Goal: Task Accomplishment & Management: Manage account settings

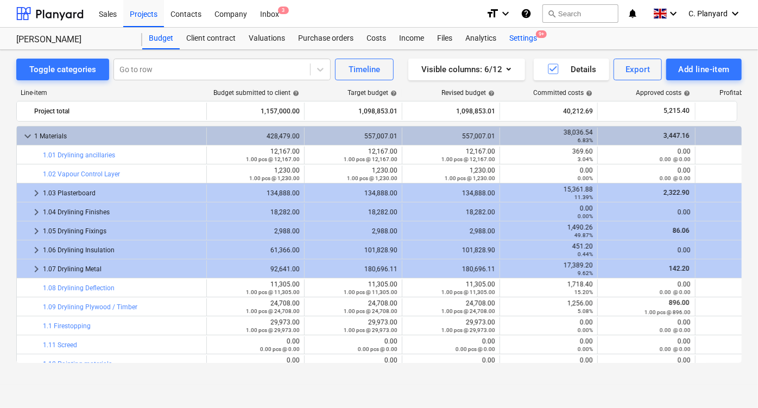
click at [518, 40] on div "Settings 9+" at bounding box center [523, 39] width 41 height 22
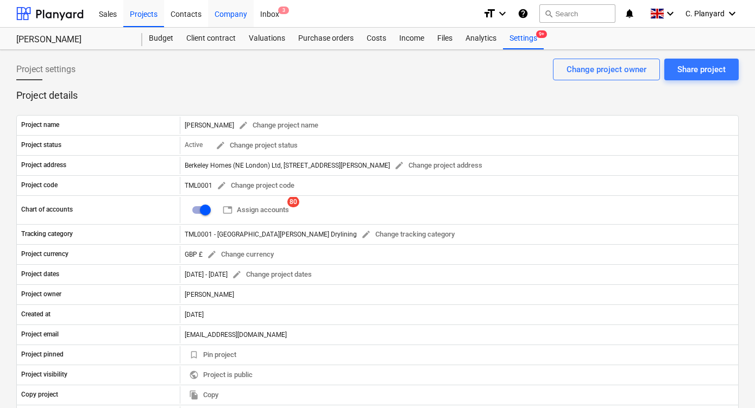
click at [224, 14] on div "Company" at bounding box center [231, 13] width 46 height 28
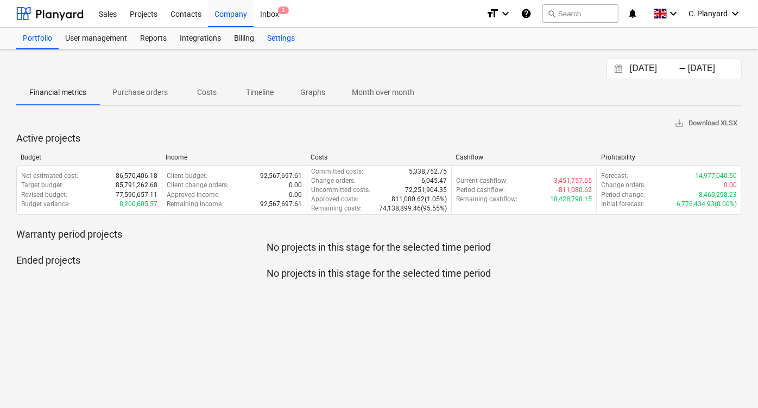
click at [295, 46] on div "Settings" at bounding box center [281, 39] width 41 height 22
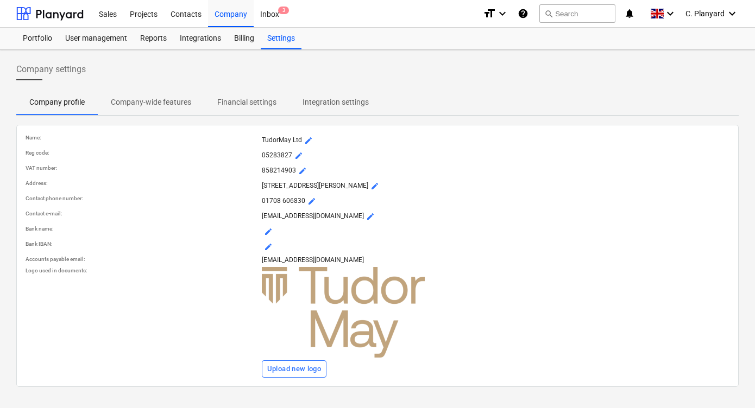
click at [328, 100] on p "Integration settings" at bounding box center [335, 102] width 66 height 11
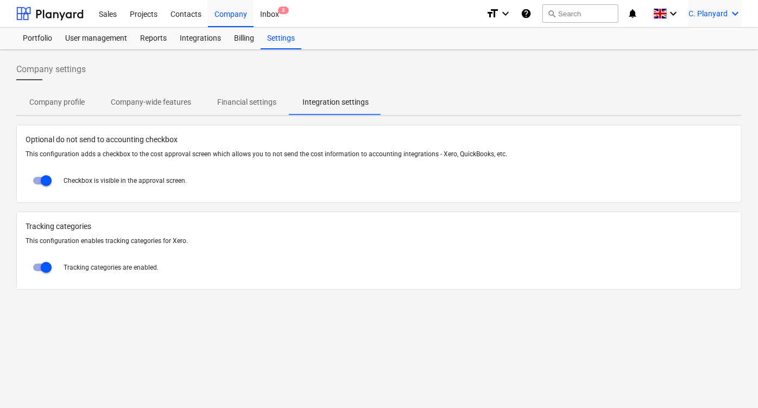
click at [725, 17] on span "C. Planyard" at bounding box center [707, 13] width 39 height 9
click at [697, 58] on div "Log out" at bounding box center [708, 59] width 65 height 17
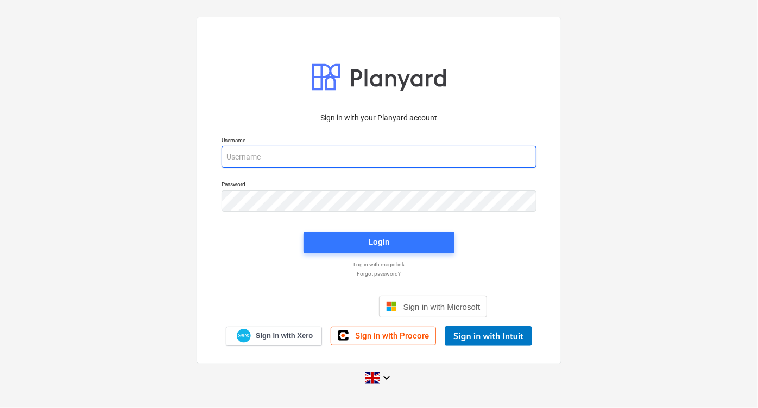
click at [318, 154] on input "email" at bounding box center [379, 157] width 315 height 22
type input "[PERSON_NAME][EMAIL_ADDRESS][DOMAIN_NAME]"
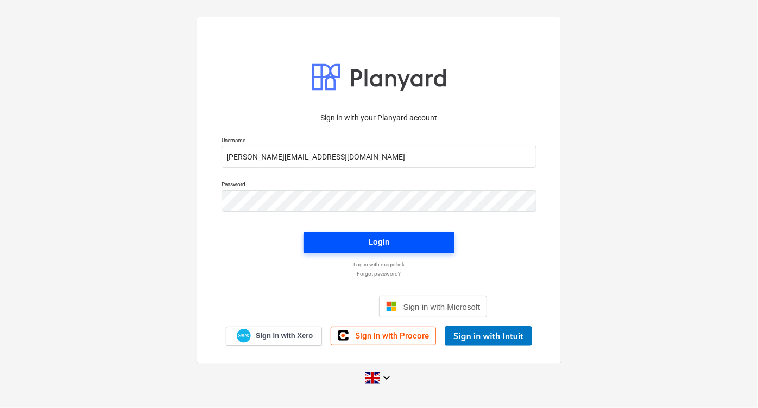
click at [331, 241] on span "Login" at bounding box center [379, 242] width 125 height 14
